Goal: Task Accomplishment & Management: Manage account settings

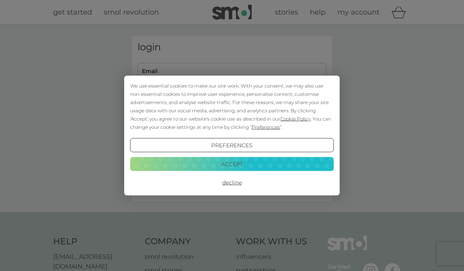
click at [430, 261] on div "We use essential cookies to make our site work. With your consent, we may also …" at bounding box center [232, 135] width 464 height 271
click at [279, 163] on button "Accept" at bounding box center [232, 164] width 204 height 14
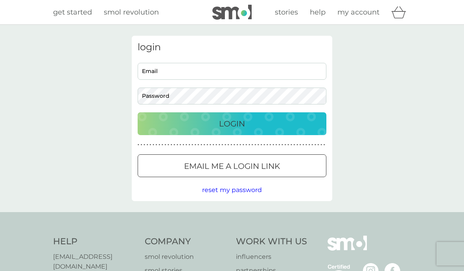
click at [238, 68] on input "Email" at bounding box center [232, 71] width 189 height 17
type input "[EMAIL_ADDRESS][DOMAIN_NAME]"
click at [232, 124] on button "Login" at bounding box center [232, 124] width 189 height 23
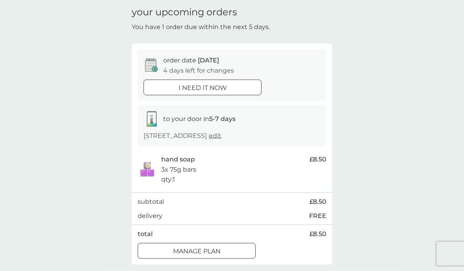
scroll to position [26, 0]
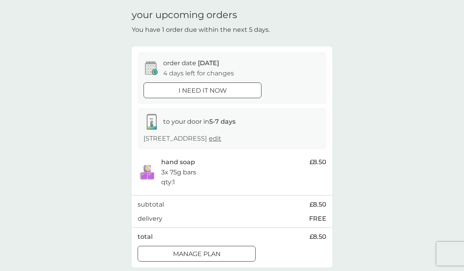
click at [240, 252] on div "Manage plan" at bounding box center [196, 254] width 117 height 10
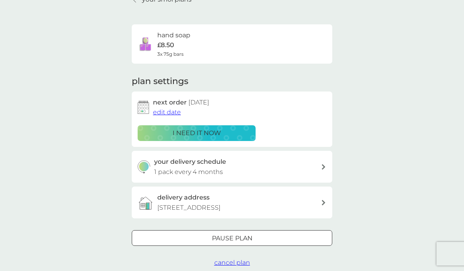
scroll to position [41, 0]
click at [326, 168] on div "your delivery schedule 1 pack every 4 months" at bounding box center [232, 167] width 201 height 32
select select "4"
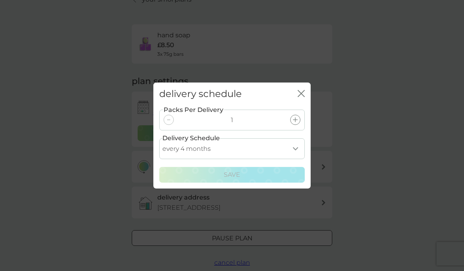
click at [309, 106] on div "delivery schedule close" at bounding box center [231, 94] width 157 height 23
click at [304, 100] on div "close" at bounding box center [301, 94] width 7 height 11
click at [302, 97] on icon "close" at bounding box center [301, 93] width 7 height 7
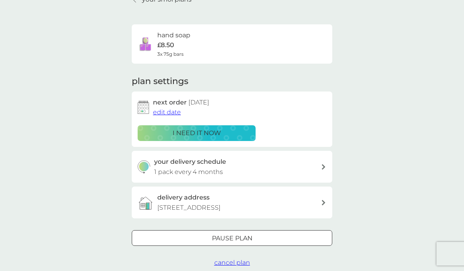
click at [173, 112] on span "edit date" at bounding box center [167, 112] width 28 height 7
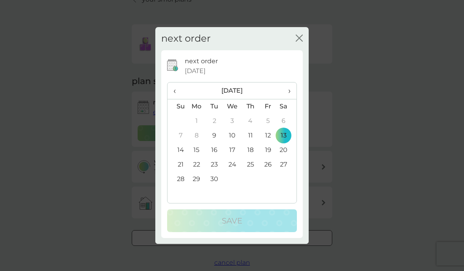
click at [294, 100] on th "›" at bounding box center [287, 91] width 20 height 17
click at [174, 99] on span "‹" at bounding box center [178, 91] width 8 height 17
click at [295, 100] on th "›" at bounding box center [287, 91] width 20 height 17
click at [296, 158] on td "18" at bounding box center [287, 150] width 20 height 15
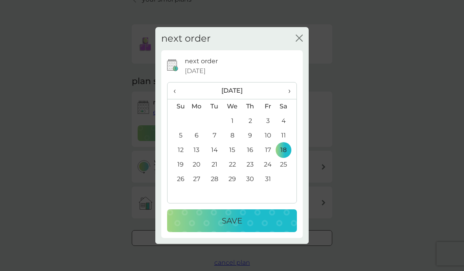
click at [257, 227] on div "Save" at bounding box center [232, 221] width 114 height 13
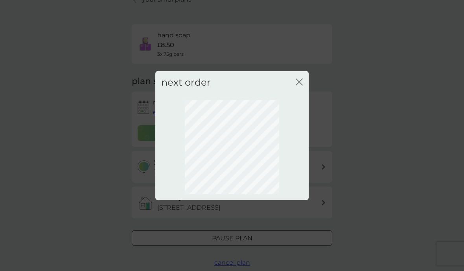
scroll to position [24, 0]
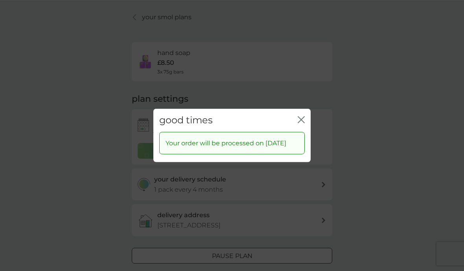
click at [305, 128] on div "good times close" at bounding box center [231, 120] width 157 height 23
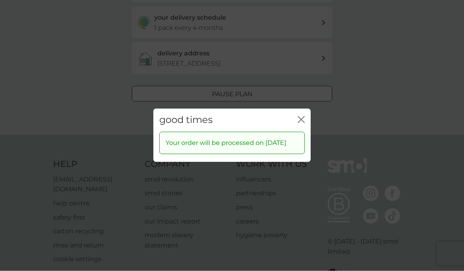
scroll to position [188, 0]
click at [303, 124] on icon "close" at bounding box center [301, 119] width 7 height 7
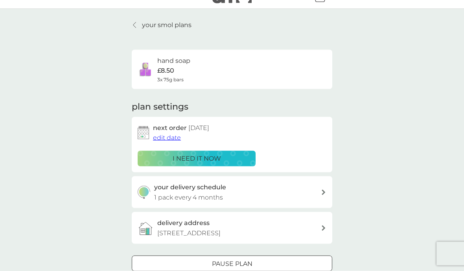
scroll to position [0, 0]
